Goal: Information Seeking & Learning: Learn about a topic

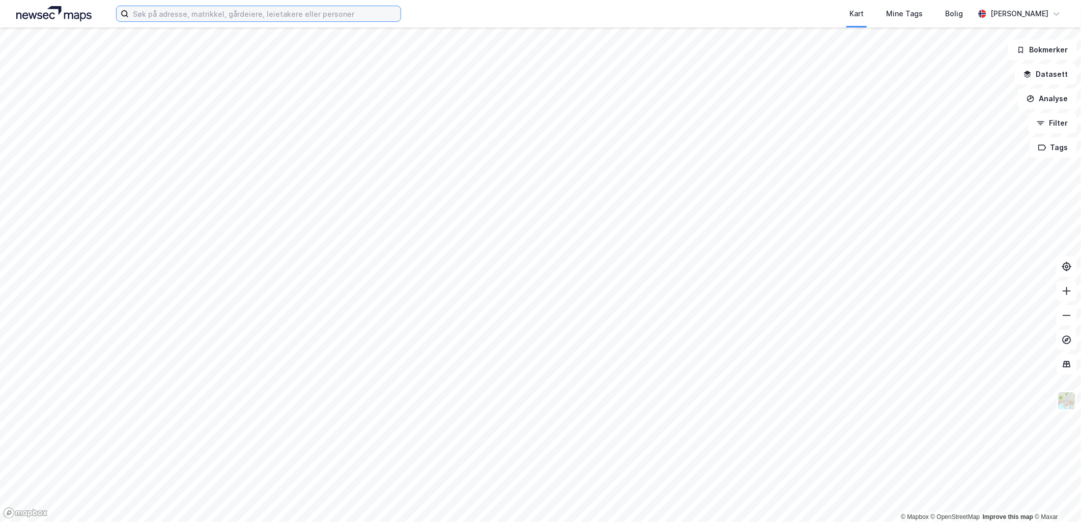
click at [211, 6] on input at bounding box center [265, 13] width 272 height 15
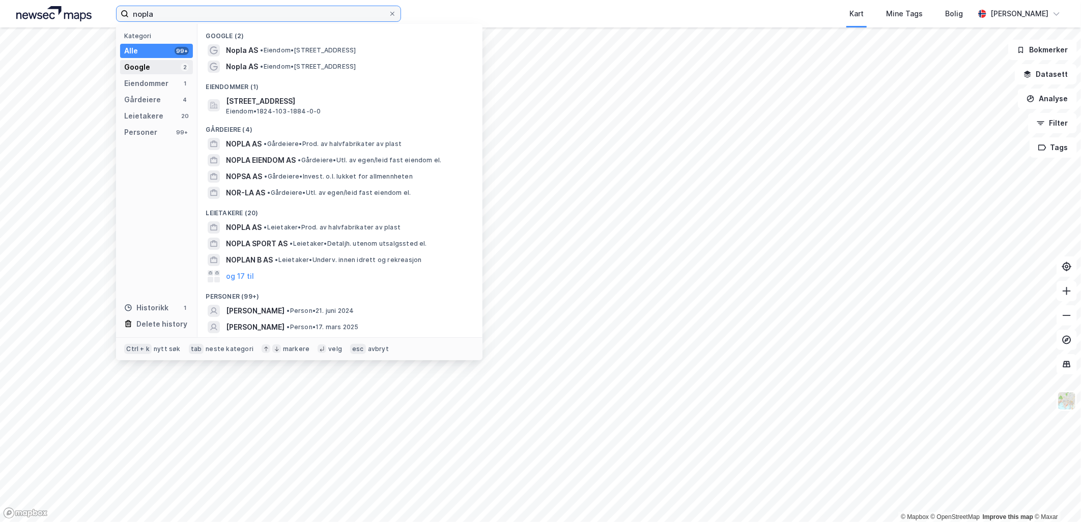
type input "nopla"
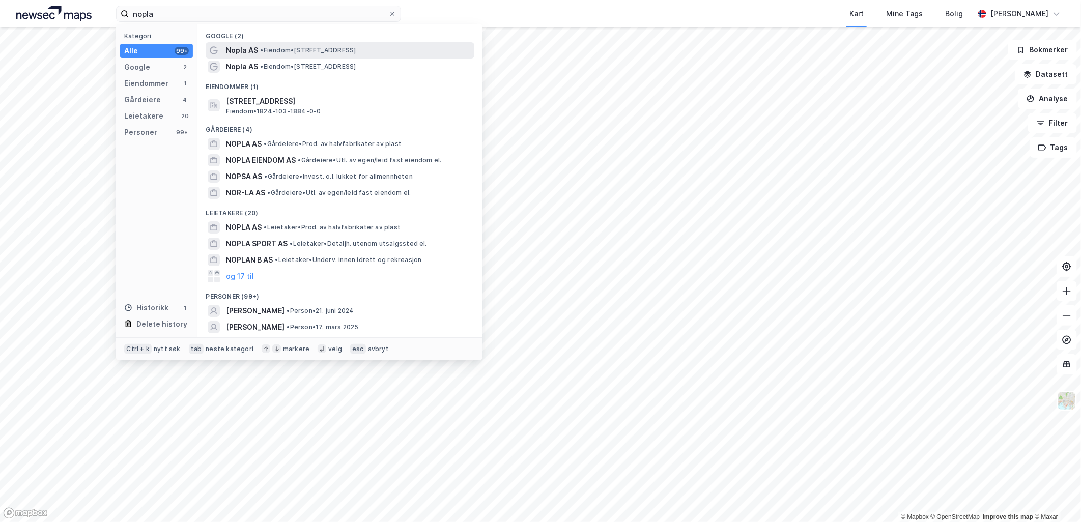
click at [309, 52] on span "• Eiendom • [STREET_ADDRESS]" at bounding box center [308, 50] width 96 height 8
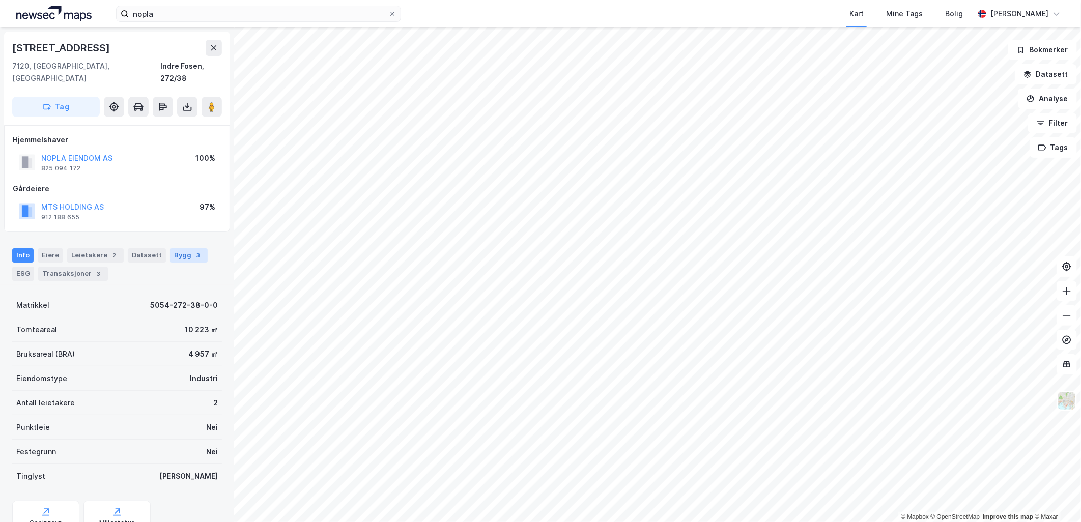
click at [180, 248] on div "Bygg 3" at bounding box center [189, 255] width 38 height 14
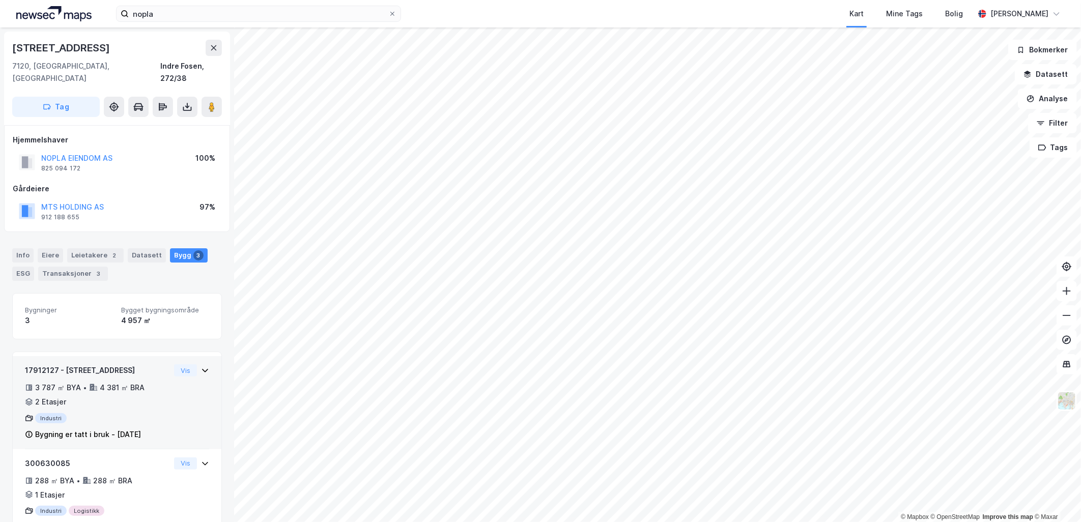
scroll to position [57, 0]
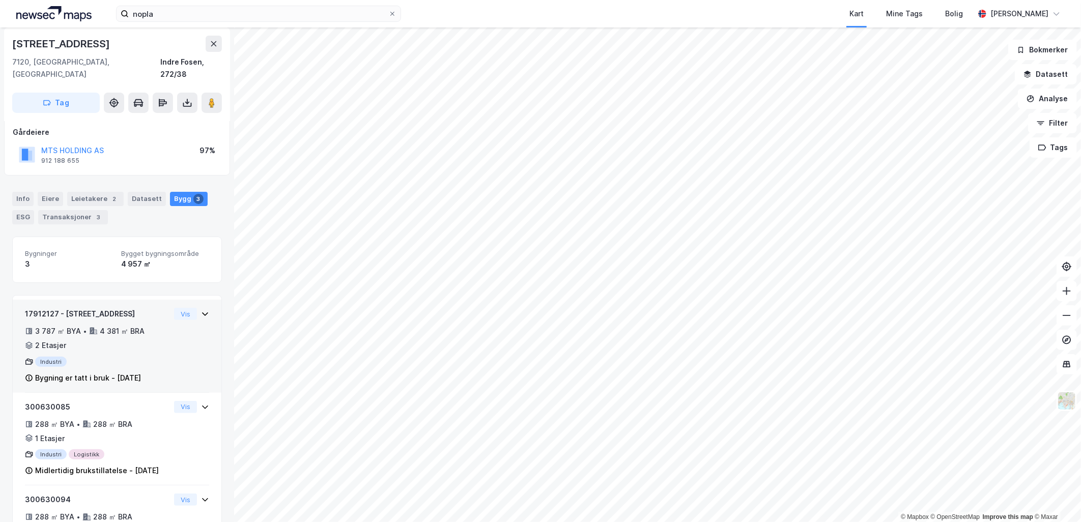
click at [201, 310] on icon at bounding box center [205, 314] width 8 height 8
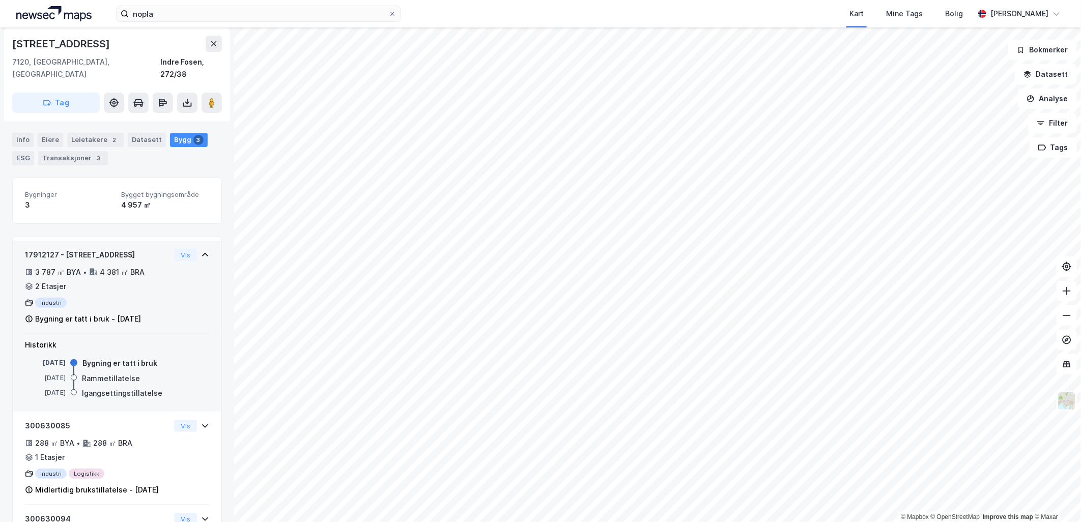
scroll to position [0, 0]
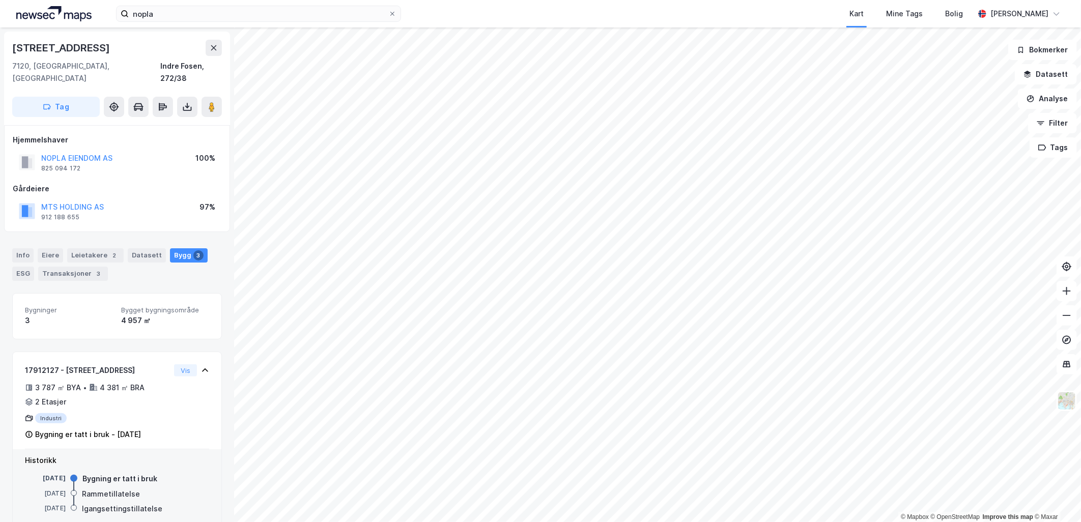
click at [2, 236] on div "Info [PERSON_NAME] 2 Datasett Bygg 3 ESG Transaksjoner 3" at bounding box center [117, 260] width 234 height 49
click at [21, 248] on div "Info" at bounding box center [22, 255] width 21 height 14
